Goal: Check status: Check status

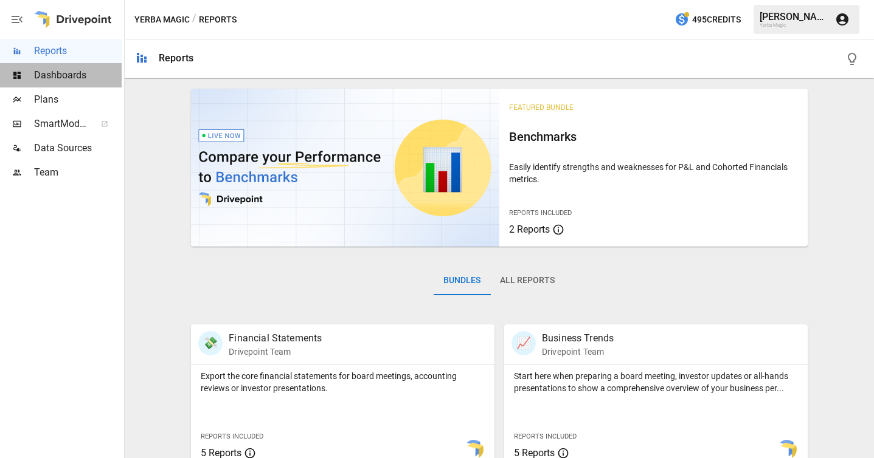
click at [75, 64] on div "Dashboards" at bounding box center [61, 75] width 122 height 24
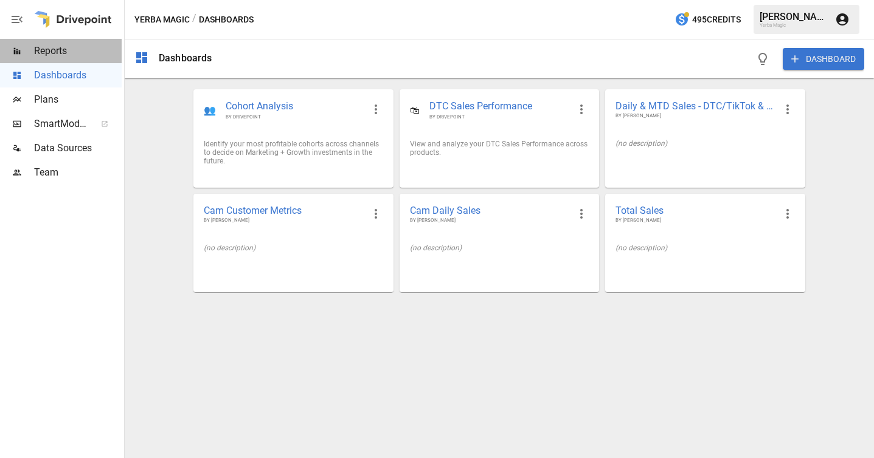
click at [89, 49] on span "Reports" at bounding box center [78, 51] width 88 height 15
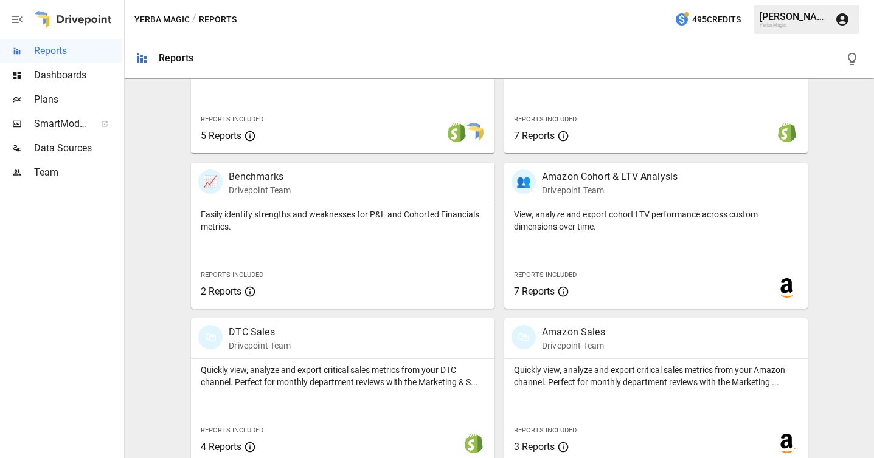
scroll to position [484, 0]
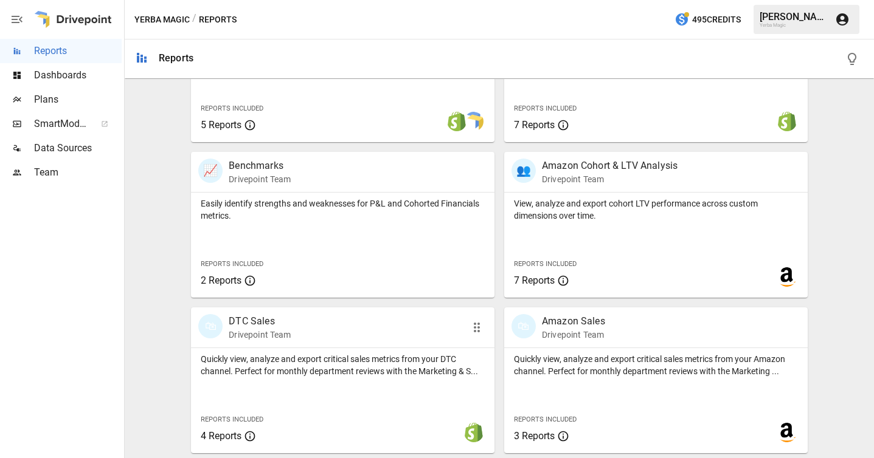
click at [354, 333] on div "🛍 DTC Sales Drivepoint Team" at bounding box center [318, 327] width 241 height 27
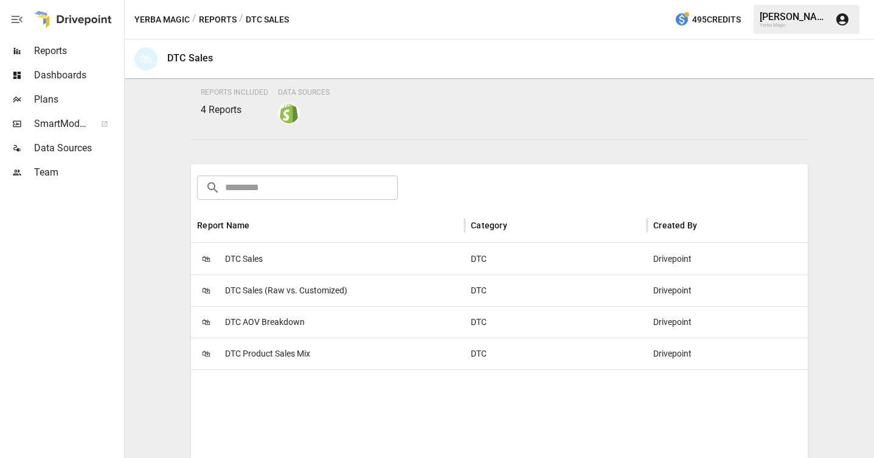
scroll to position [127, 0]
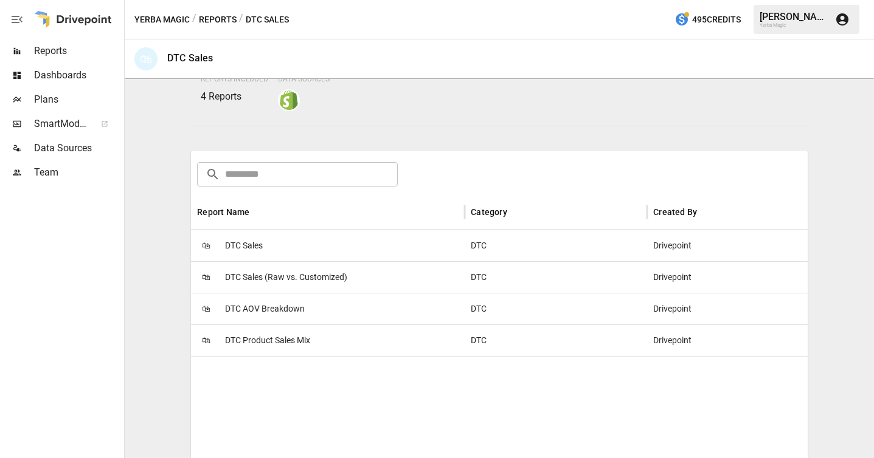
click at [381, 254] on div "🛍 DTC Sales" at bounding box center [328, 246] width 274 height 32
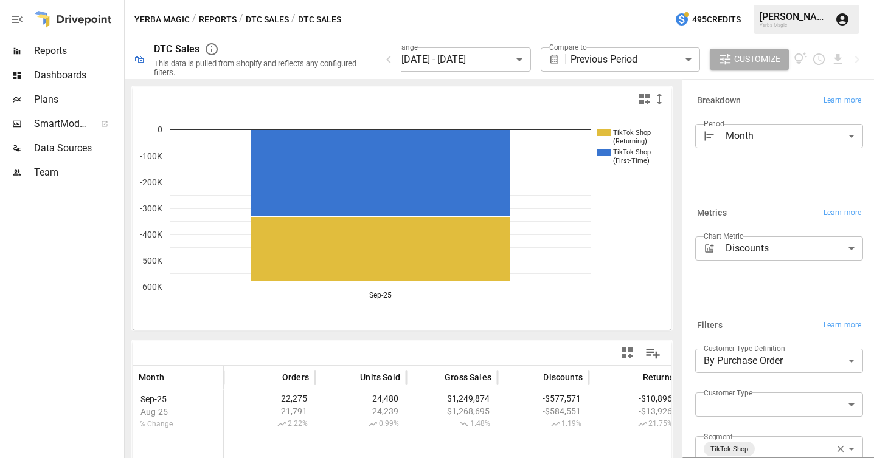
click at [436, 0] on body "**********" at bounding box center [437, 0] width 874 height 0
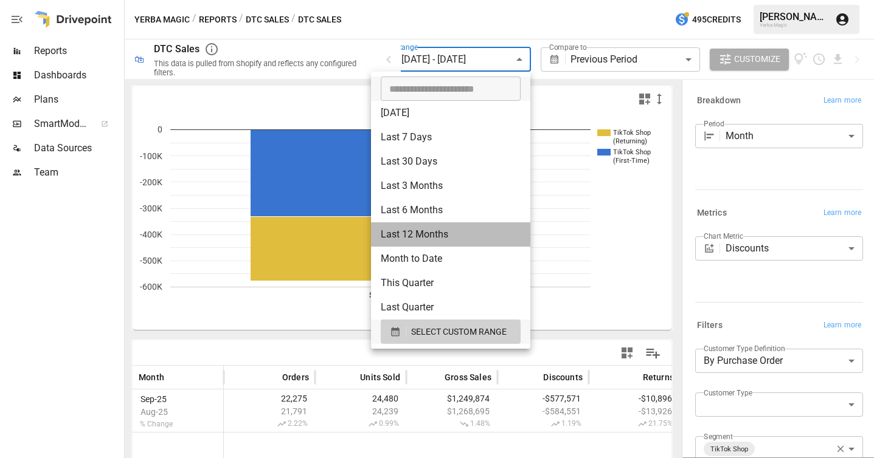
click at [478, 236] on li "Last 12 Months" at bounding box center [450, 235] width 159 height 24
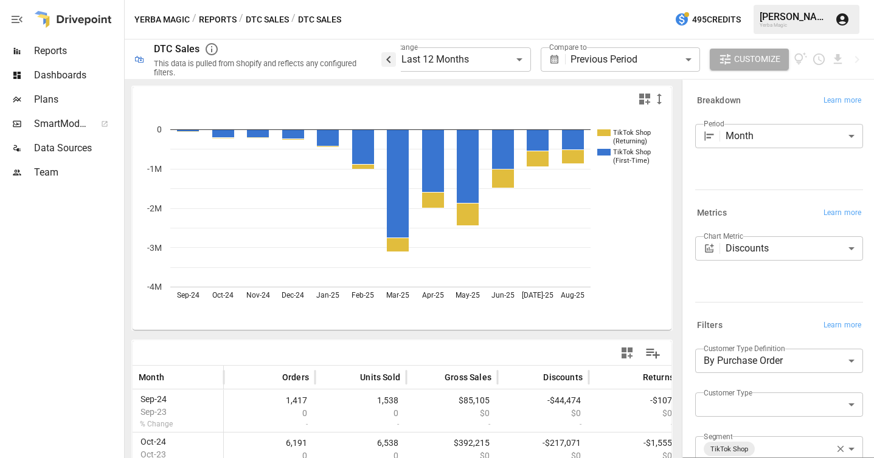
click at [393, 57] on icon "button" at bounding box center [388, 59] width 15 height 15
click at [468, 0] on body "**********" at bounding box center [437, 0] width 874 height 0
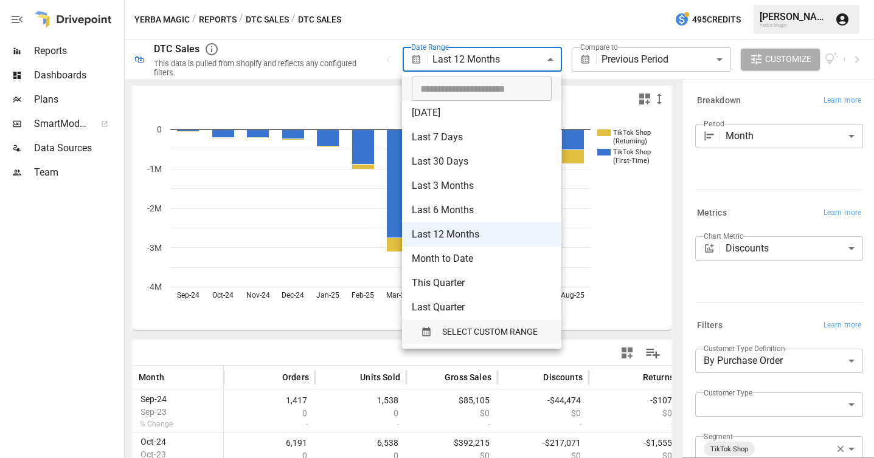
click at [478, 326] on span "SELECT CUSTOM RANGE" at bounding box center [489, 332] width 95 height 15
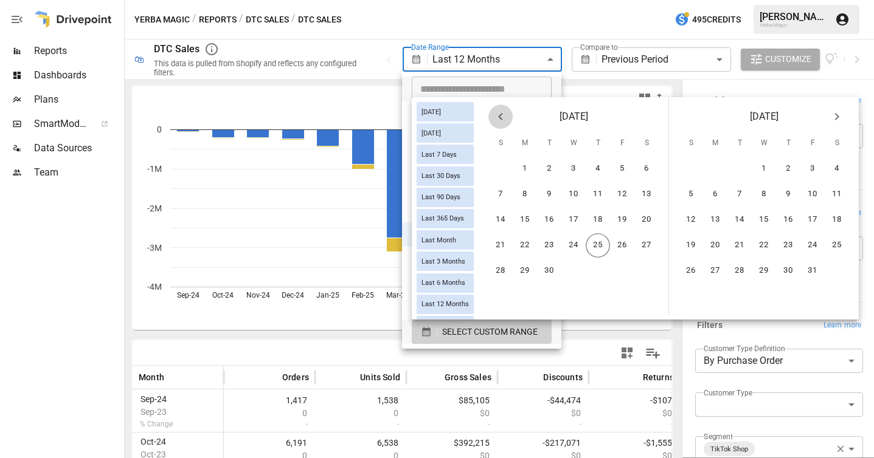
click at [503, 124] on button "Previous month" at bounding box center [500, 117] width 24 height 24
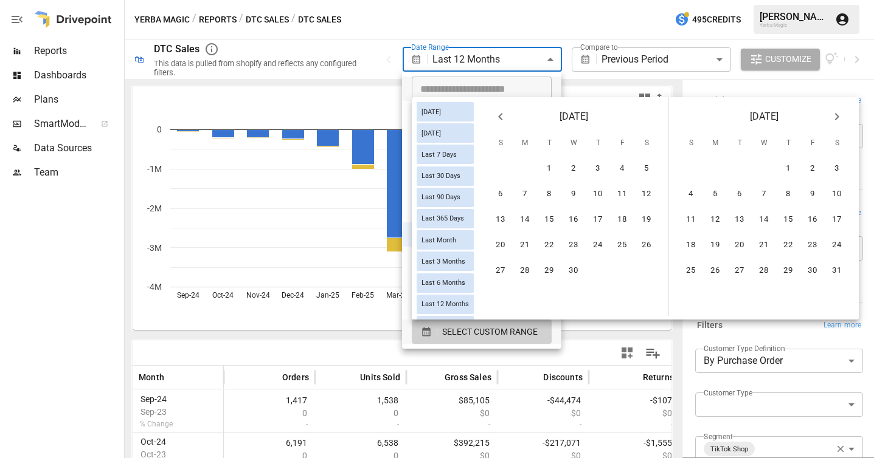
click at [503, 124] on button "Previous month" at bounding box center [500, 117] width 24 height 24
click at [835, 166] on button "1" at bounding box center [836, 169] width 24 height 24
click at [717, 293] on button "31" at bounding box center [715, 297] width 24 height 24
type input "******"
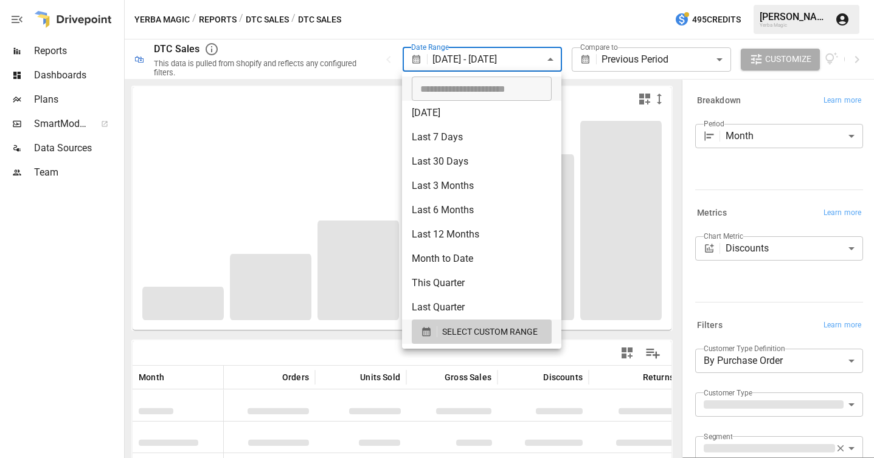
click at [533, 19] on div at bounding box center [437, 229] width 874 height 458
